Goal: Find specific page/section: Find specific page/section

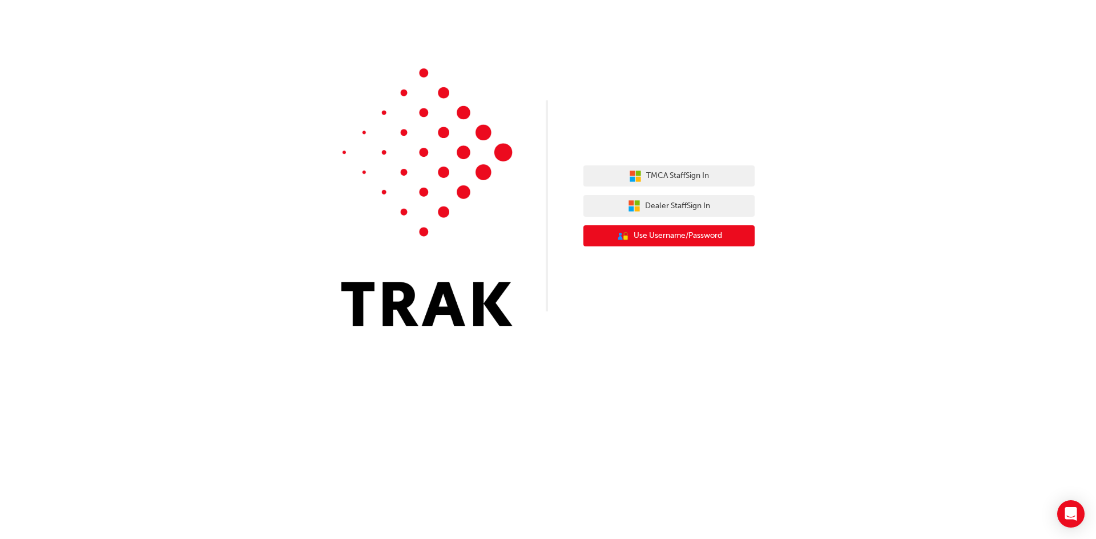
click at [699, 237] on span "Use Username/Password" at bounding box center [677, 235] width 88 height 13
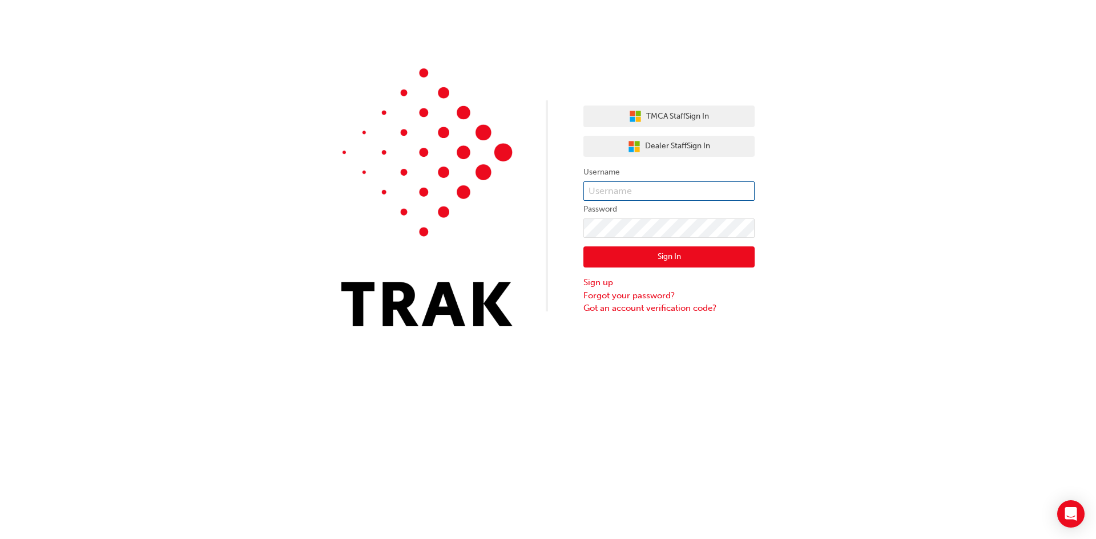
click at [613, 184] on input "text" at bounding box center [668, 190] width 171 height 19
type input "[PERSON_NAME].Wigan2"
click button "Sign In" at bounding box center [668, 257] width 171 height 22
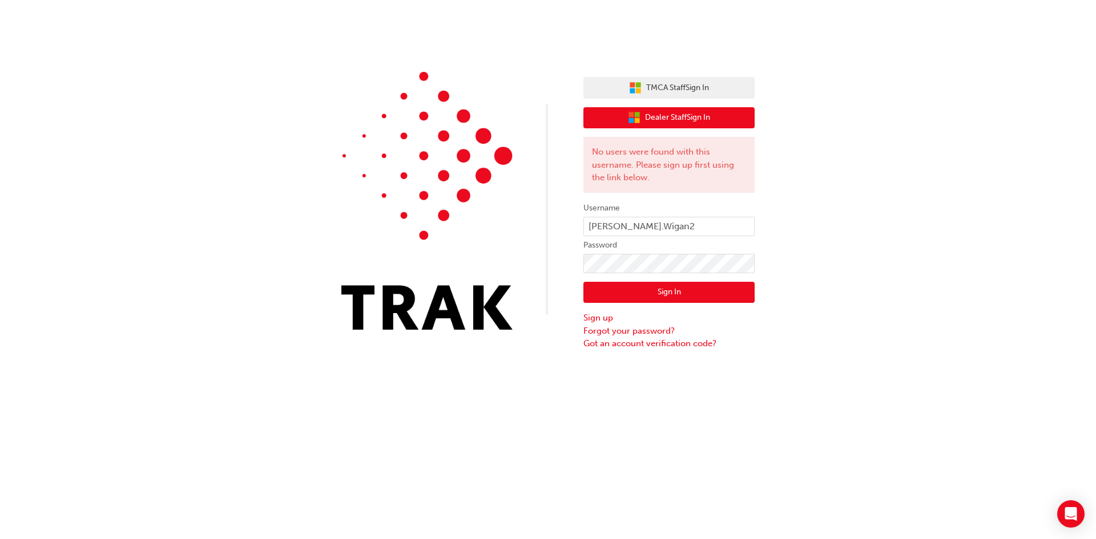
click at [669, 117] on span "Dealer Staff Sign In" at bounding box center [677, 117] width 65 height 13
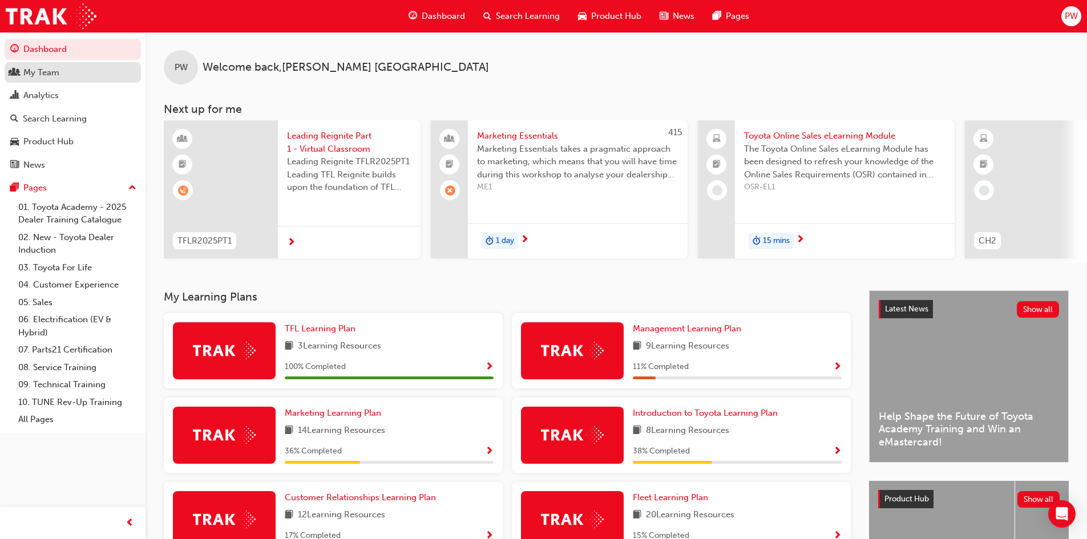
click at [34, 75] on div "My Team" at bounding box center [41, 72] width 36 height 13
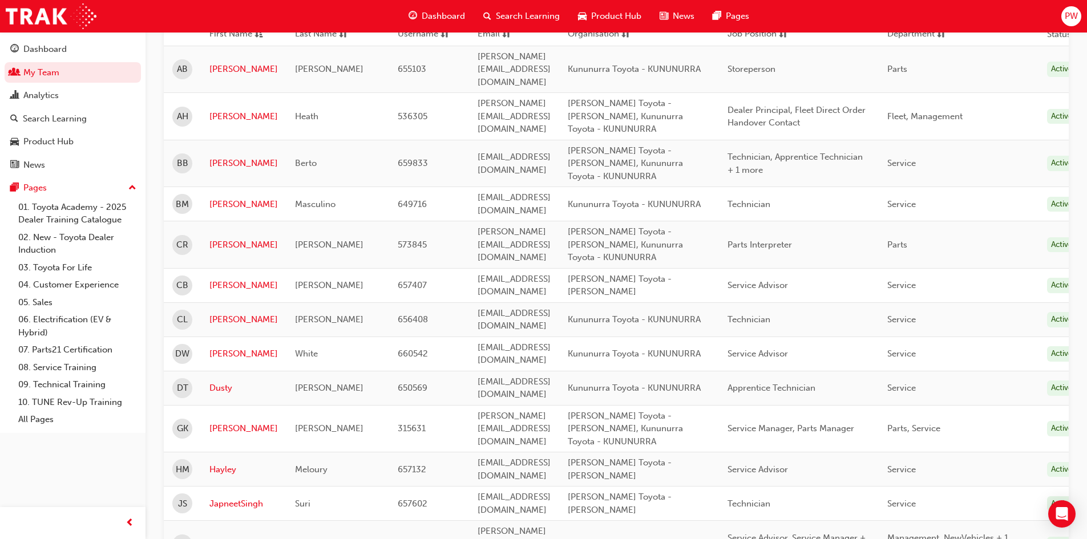
scroll to position [285, 0]
